Goal: Find specific page/section: Find specific page/section

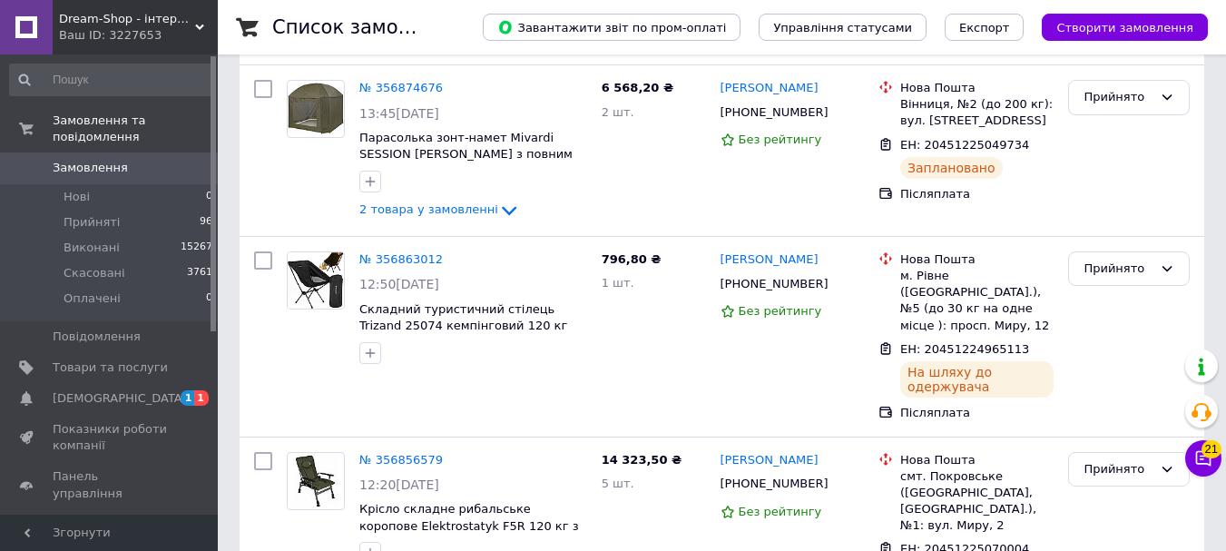
scroll to position [635, 0]
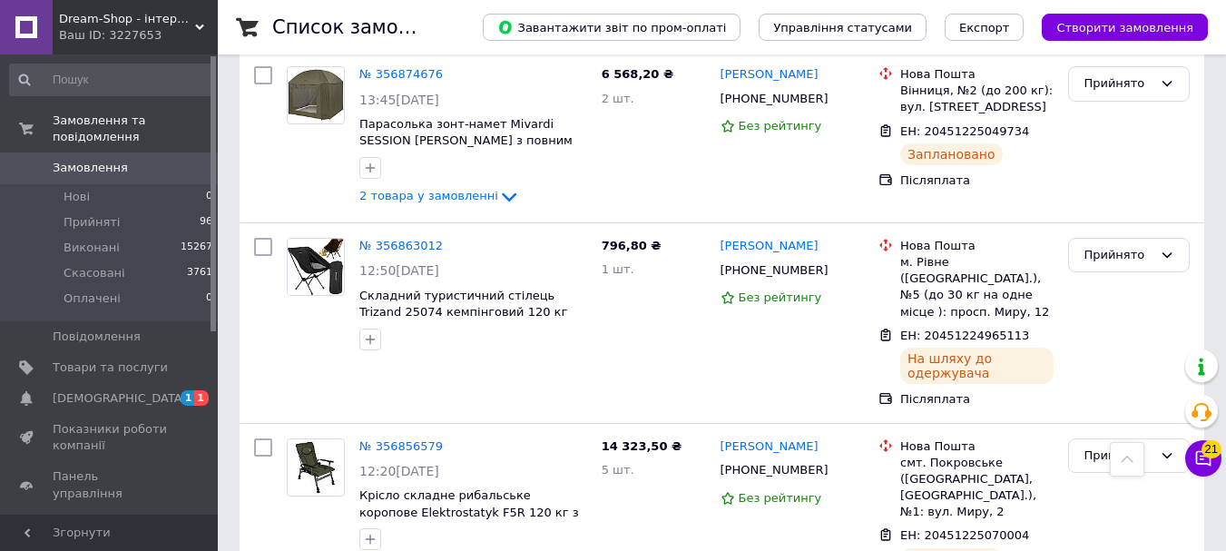
click at [186, 16] on span "Dream-Shop - інтернет магазин (ФОП [PERSON_NAME])" at bounding box center [127, 19] width 136 height 16
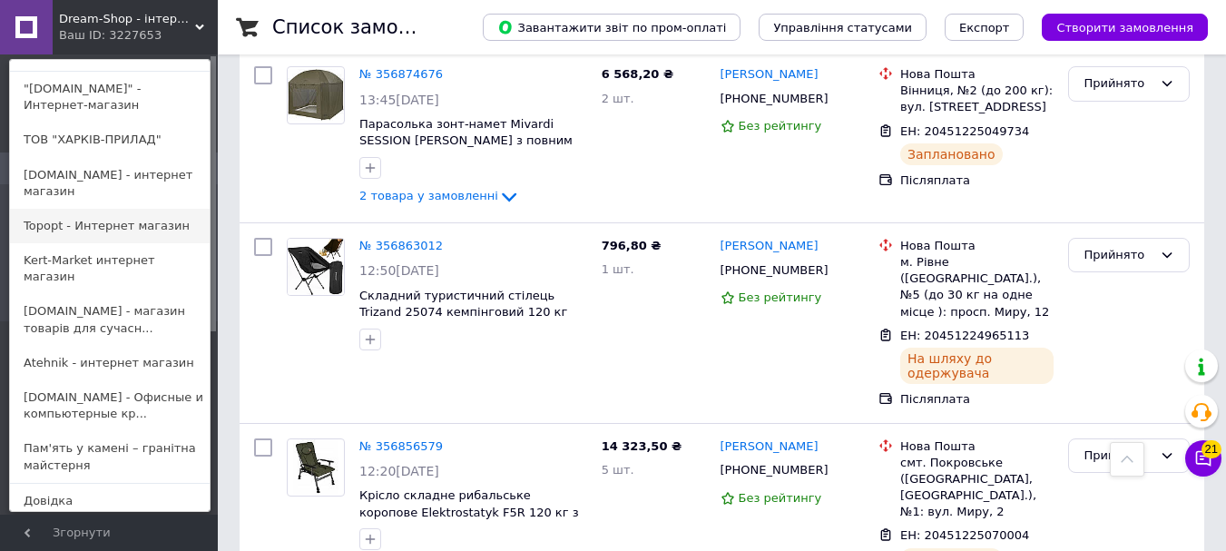
scroll to position [153, 0]
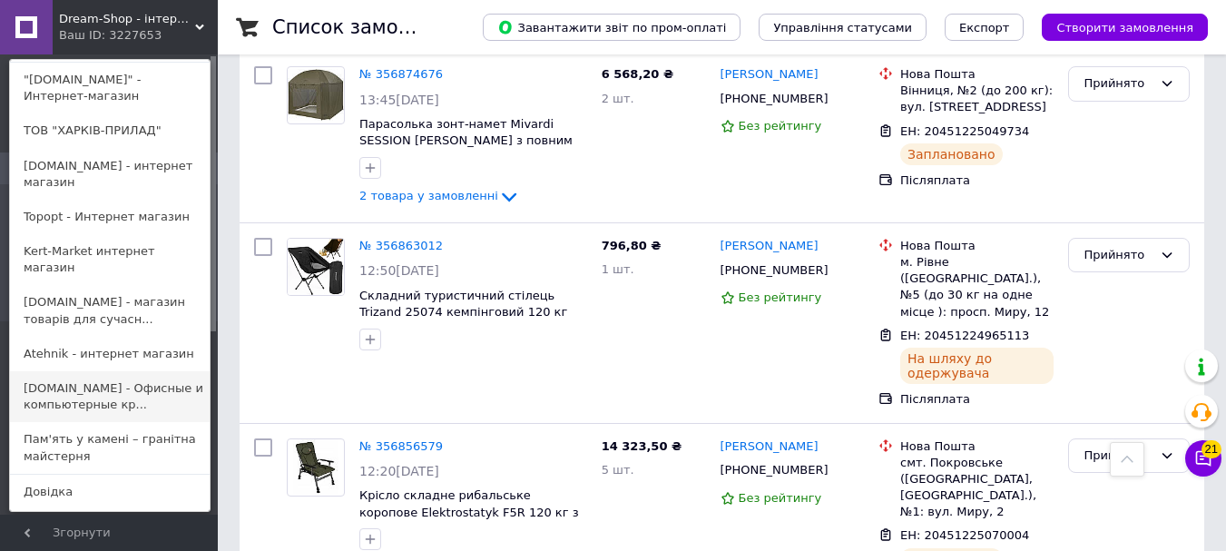
click at [116, 371] on link "[DOMAIN_NAME] - Офисные и компьютерные кр..." at bounding box center [110, 396] width 200 height 51
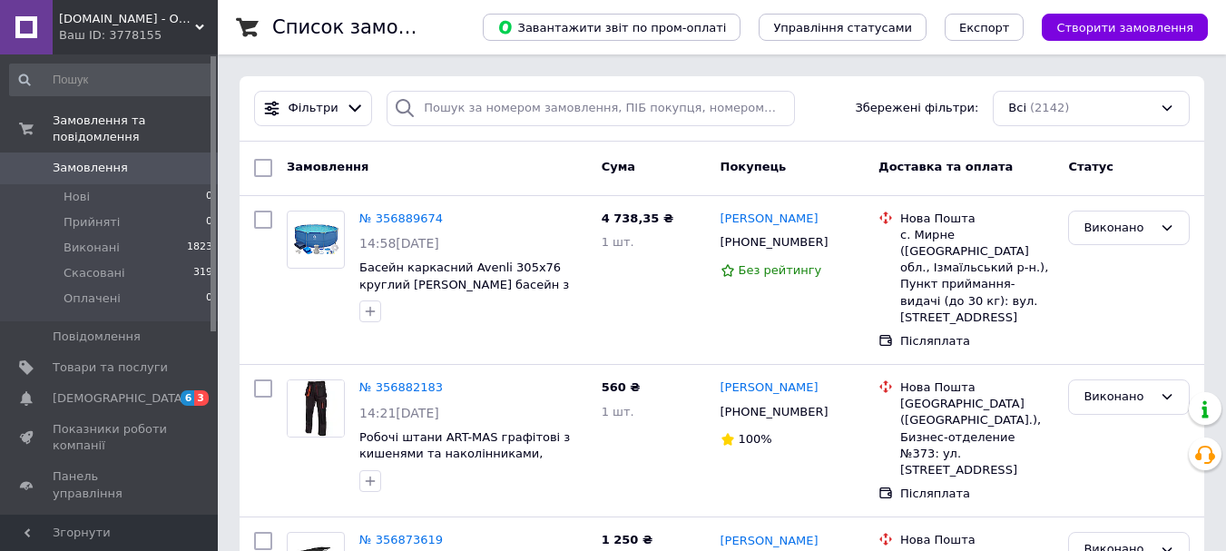
click at [145, 22] on span "Akost.com.ua - Офісні та комп'ютерні крісла, Намети, Товари для СТО, Товари для…" at bounding box center [127, 19] width 136 height 16
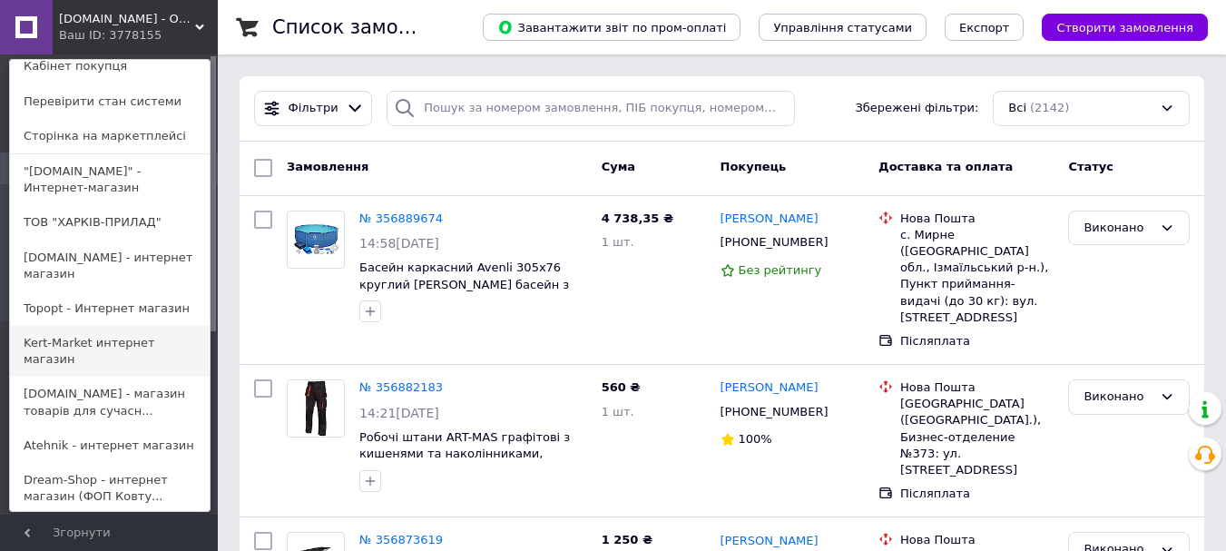
scroll to position [91, 0]
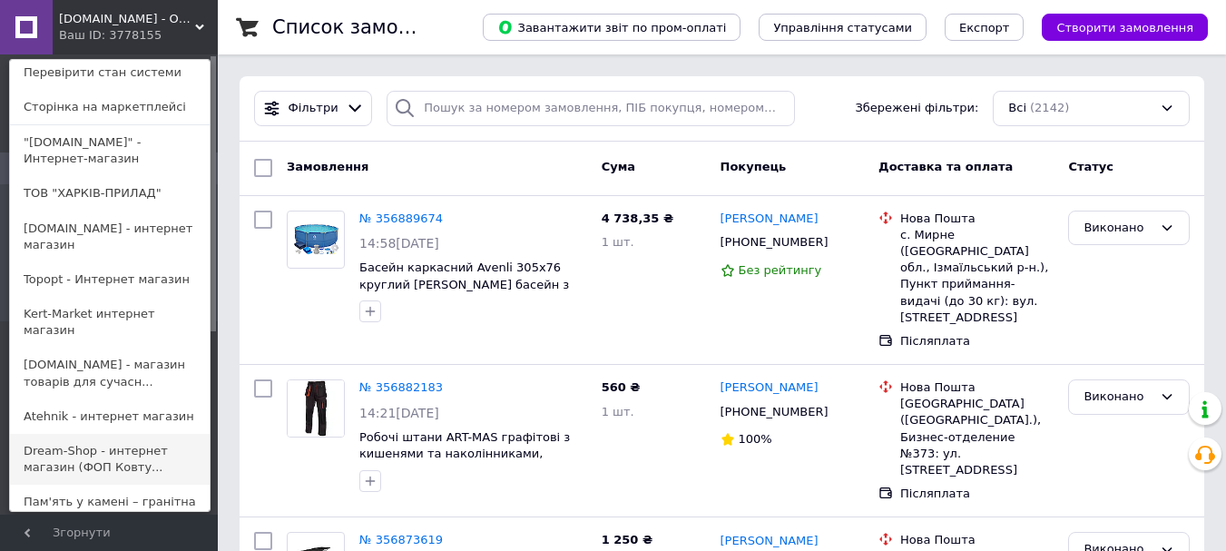
click at [69, 434] on link "Dream-Shop - интернет магазин (ФОП Ковту..." at bounding box center [110, 459] width 200 height 51
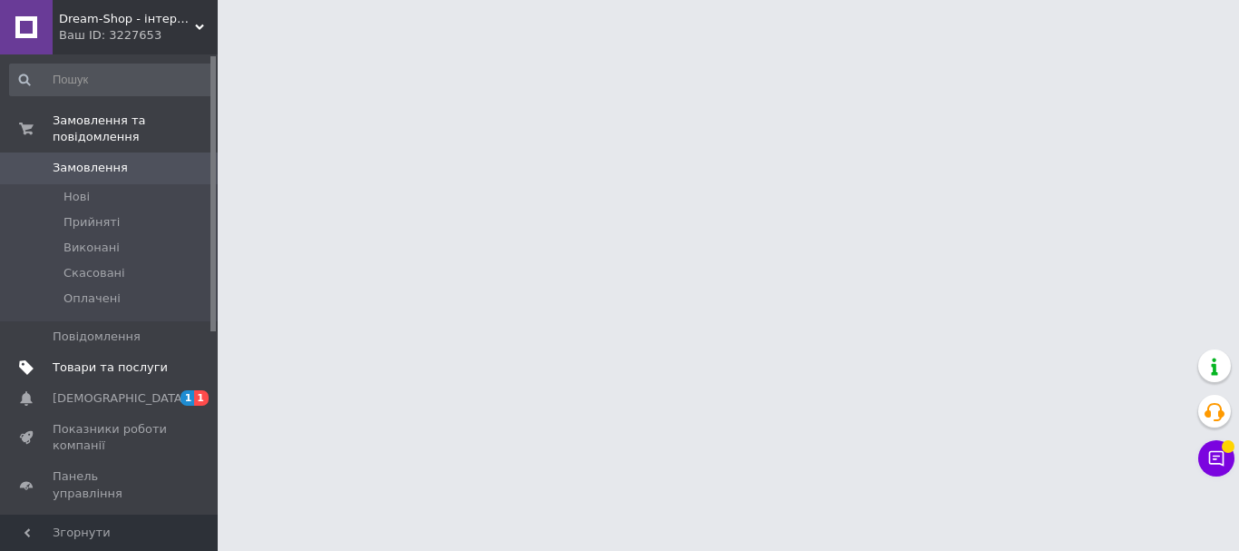
click at [120, 359] on span "Товари та послуги" at bounding box center [110, 367] width 115 height 16
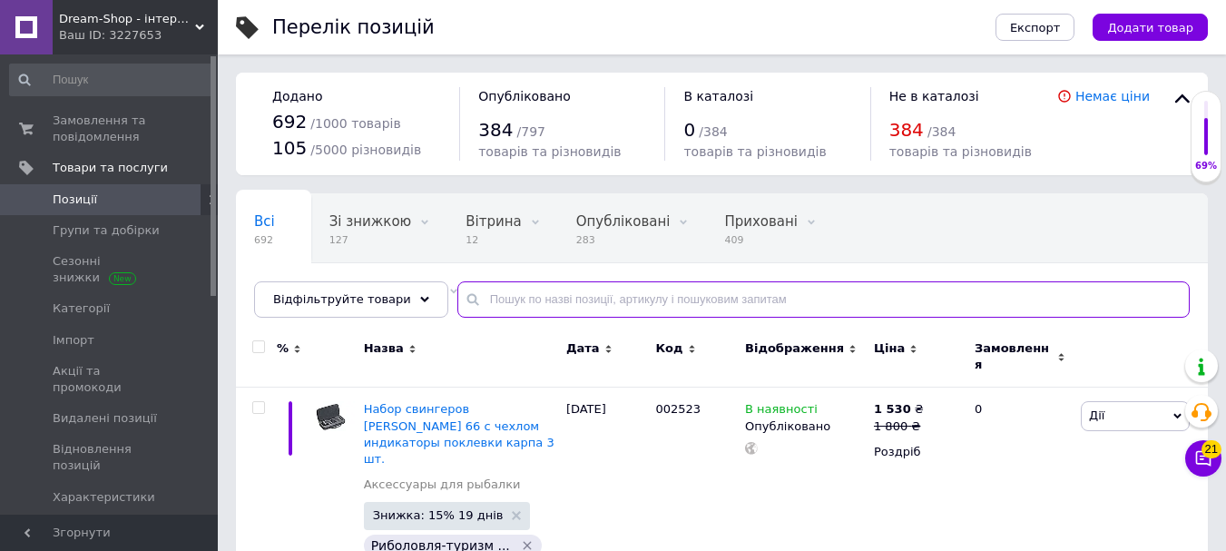
click at [558, 294] on input "text" at bounding box center [823, 299] width 732 height 36
paste input "002521"
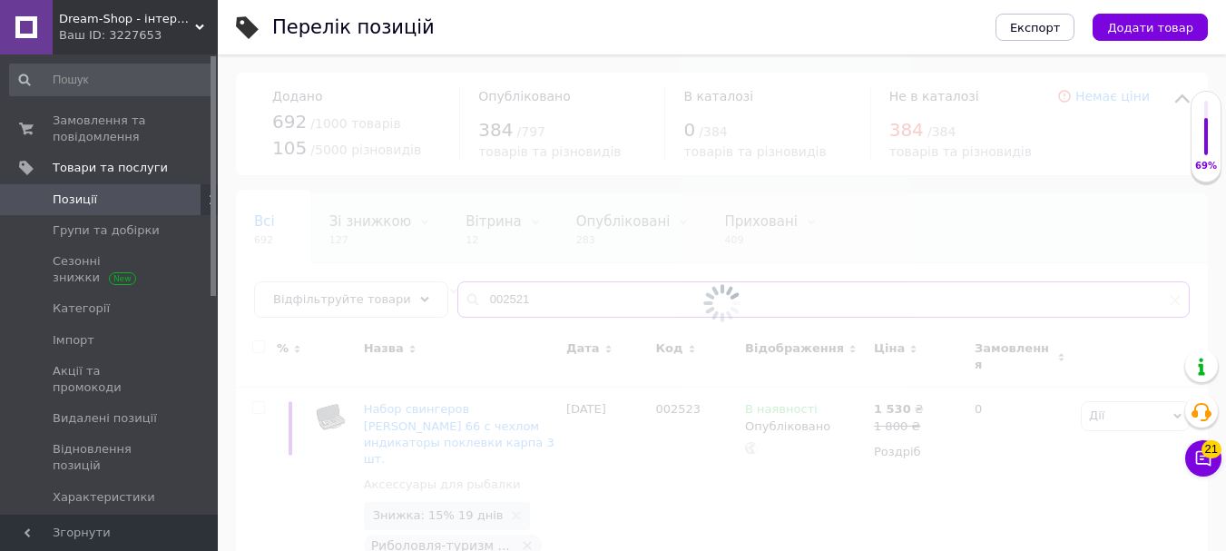
type input "002521"
